Goal: Check status: Check status

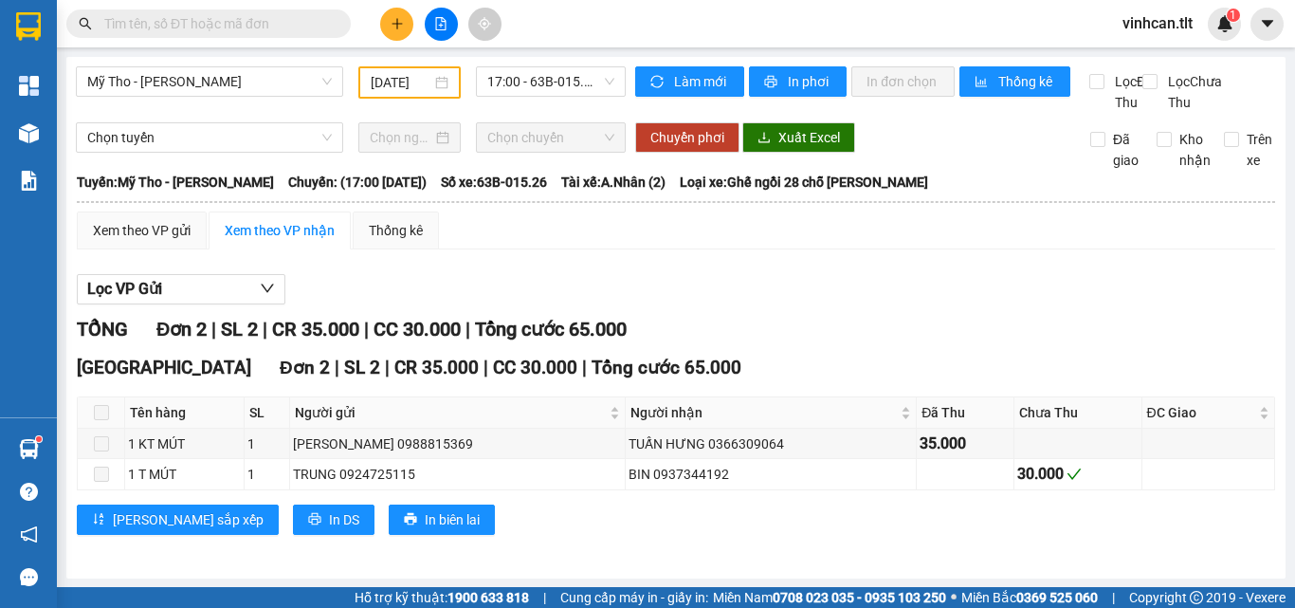
click at [273, 31] on input "text" at bounding box center [216, 23] width 224 height 21
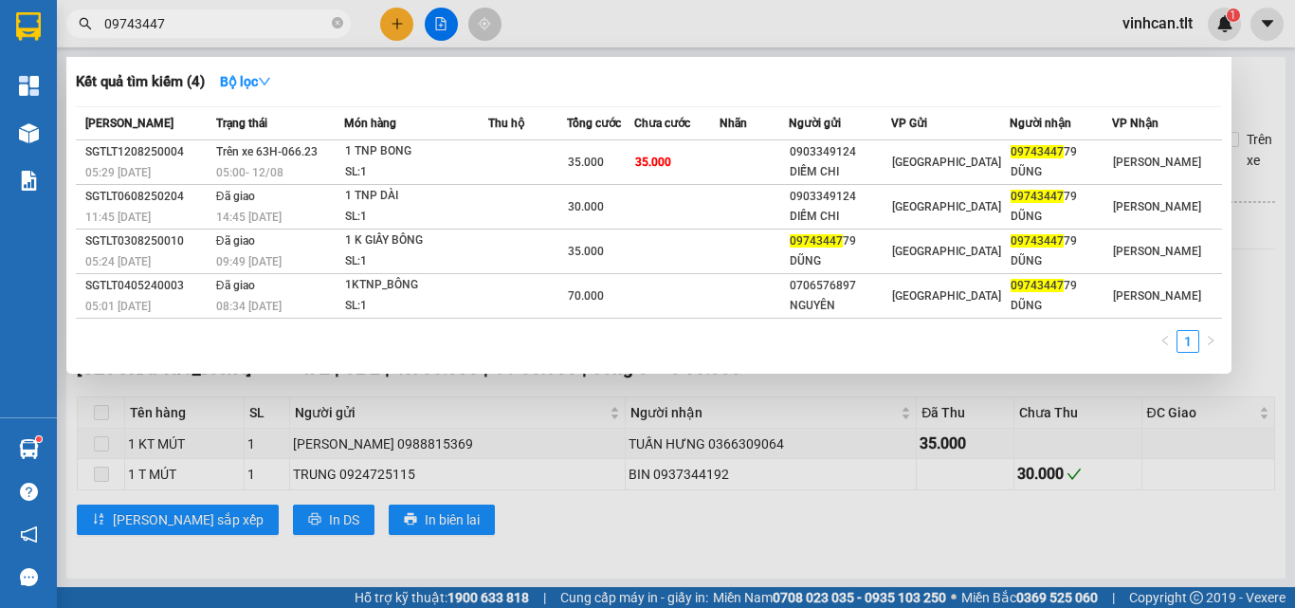
type input "09743447"
click at [342, 25] on icon "close-circle" at bounding box center [337, 22] width 11 height 11
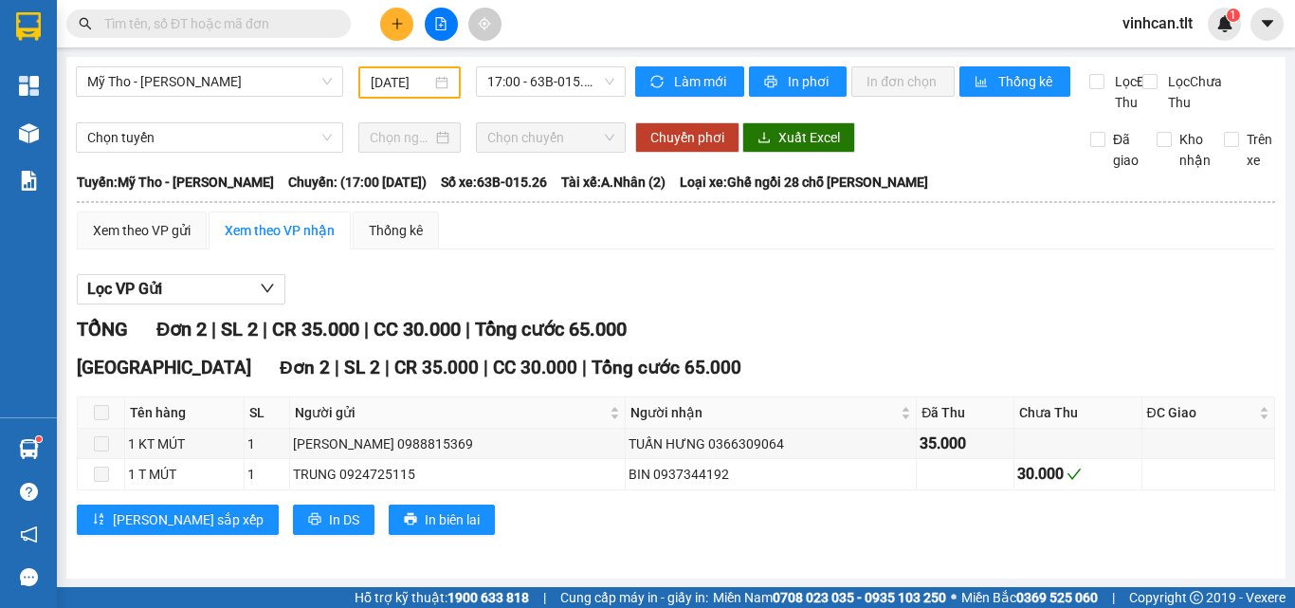
click at [260, 26] on input "text" at bounding box center [216, 23] width 224 height 21
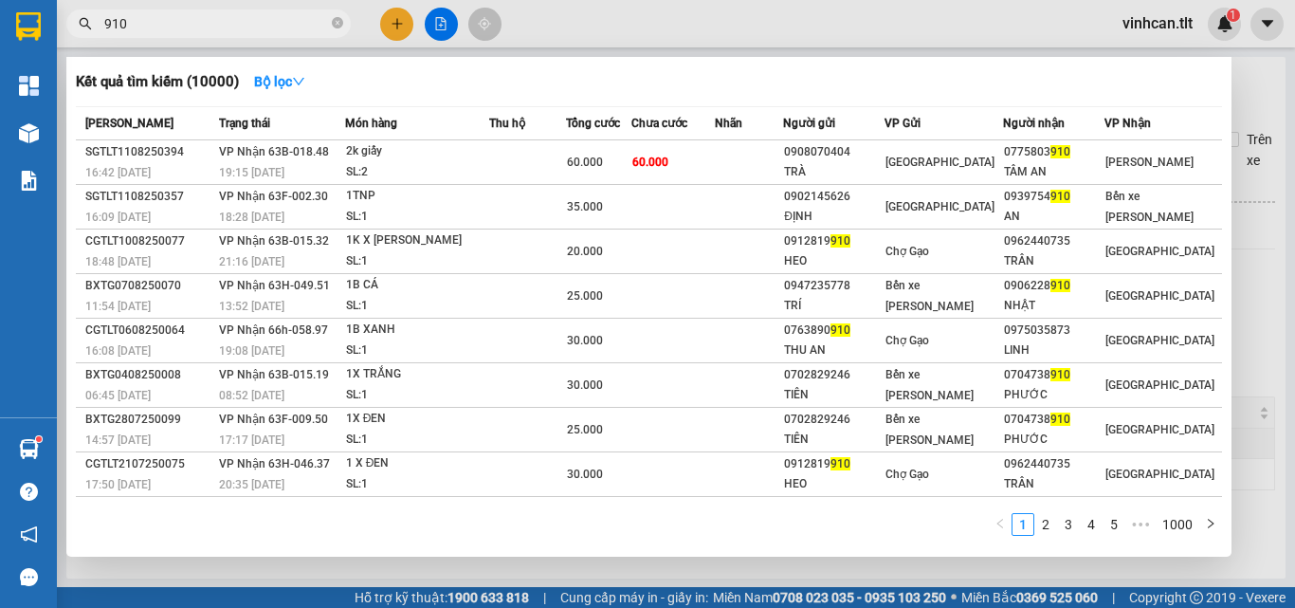
type input "910"
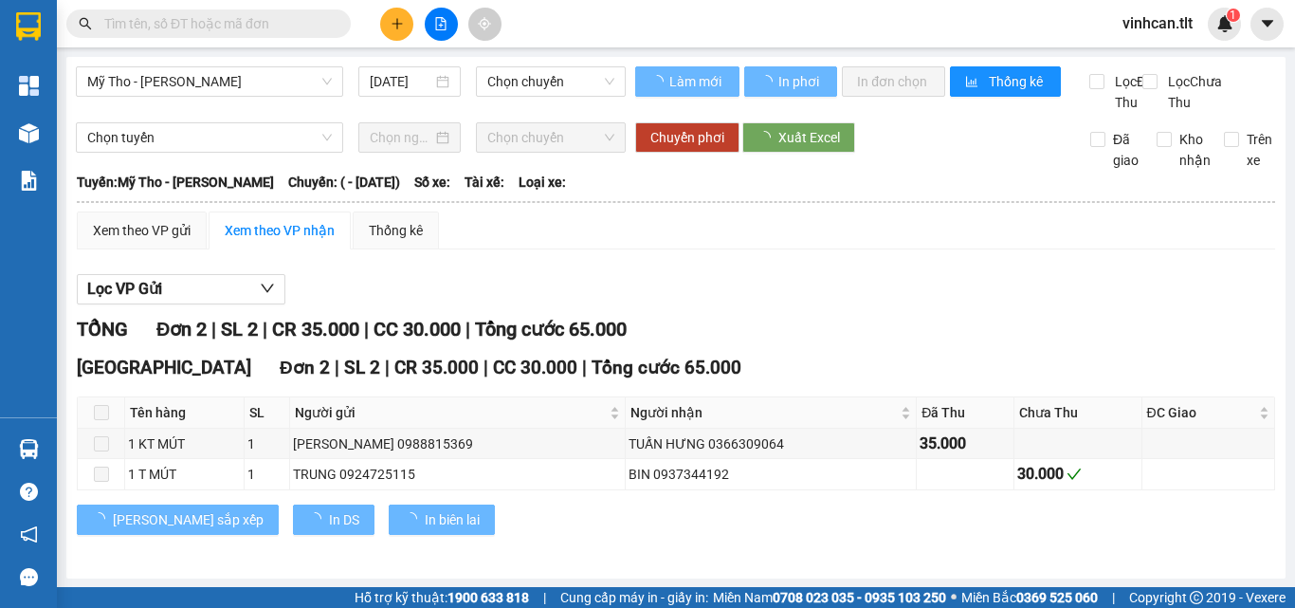
type input "[DATE]"
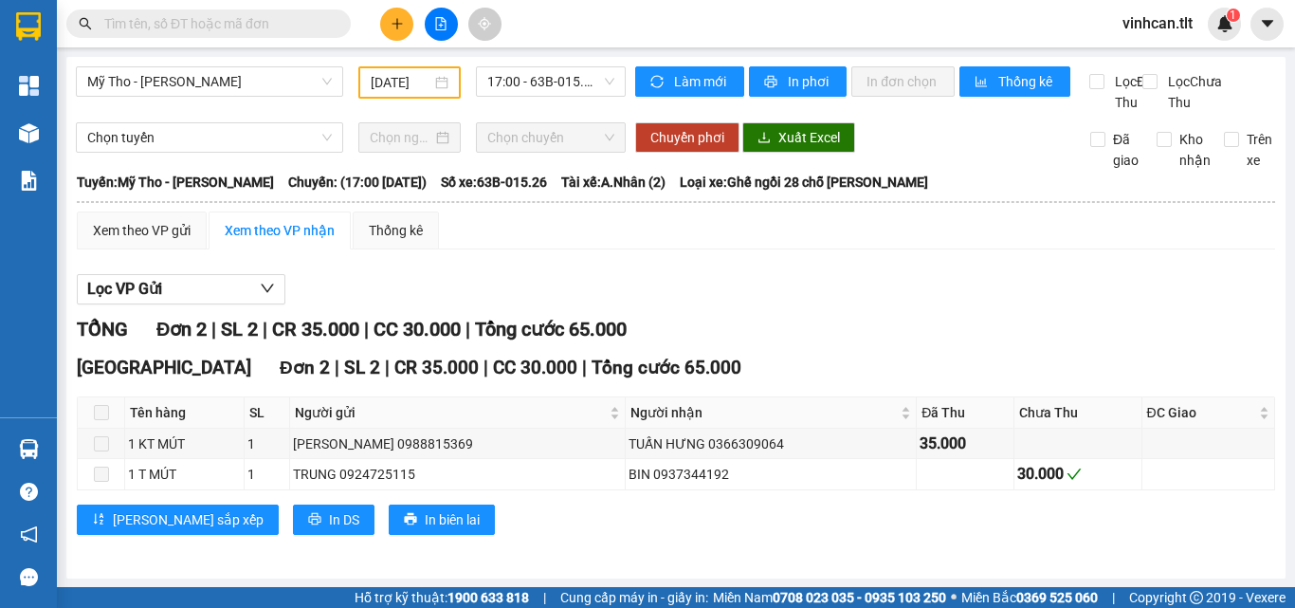
click at [229, 20] on input "text" at bounding box center [216, 23] width 224 height 21
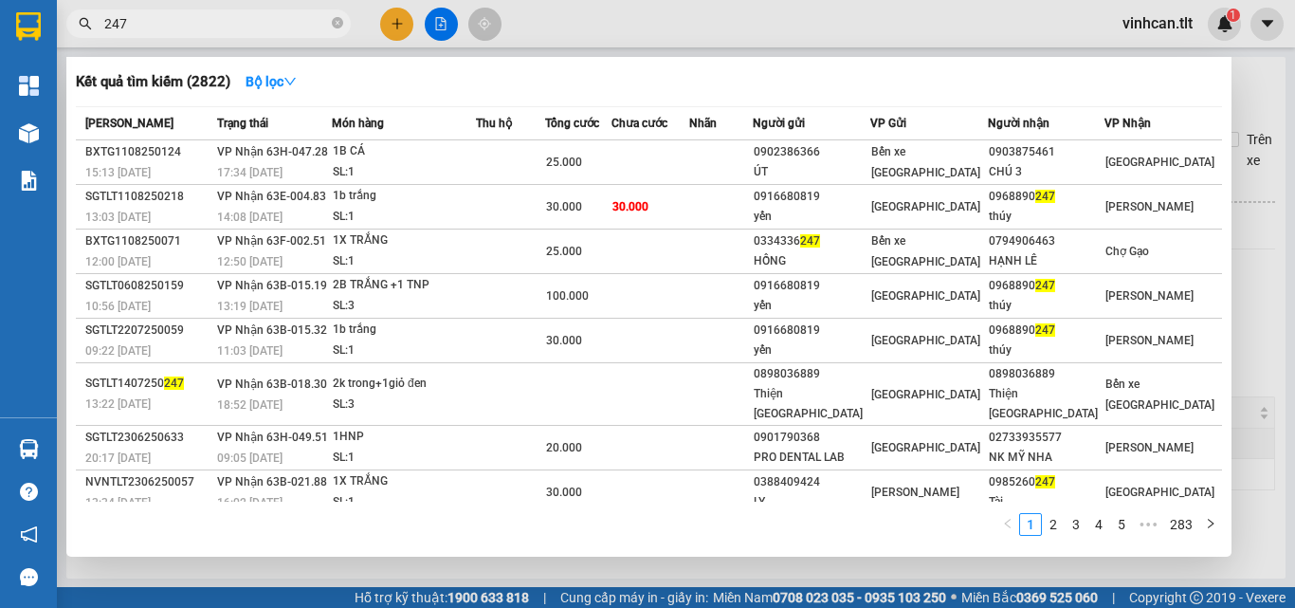
type input "247"
